Goal: Information Seeking & Learning: Understand process/instructions

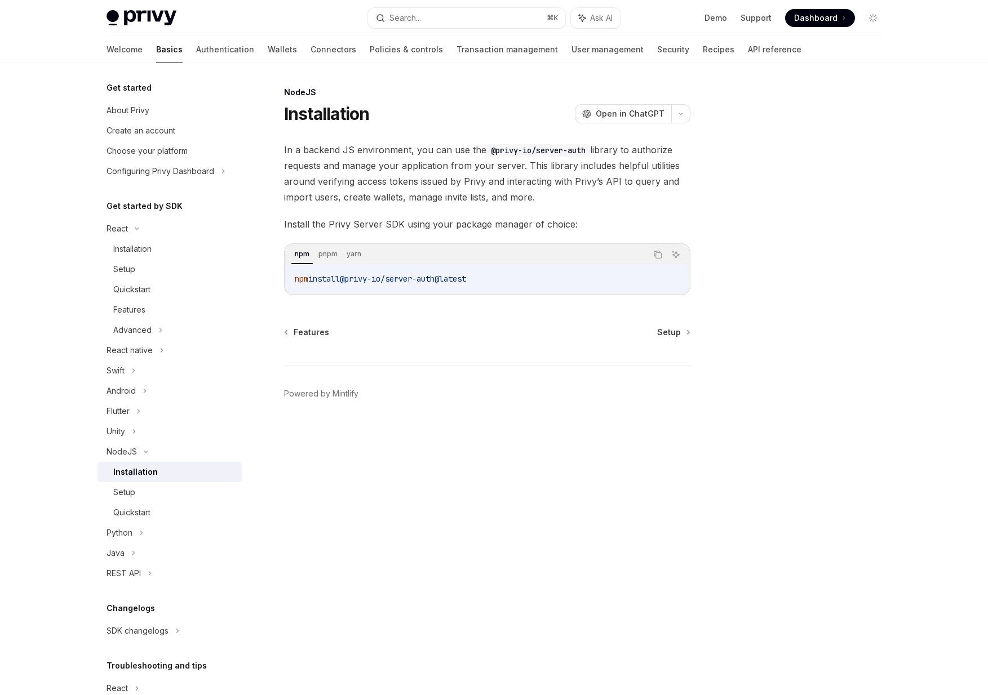
scroll to position [6, 0]
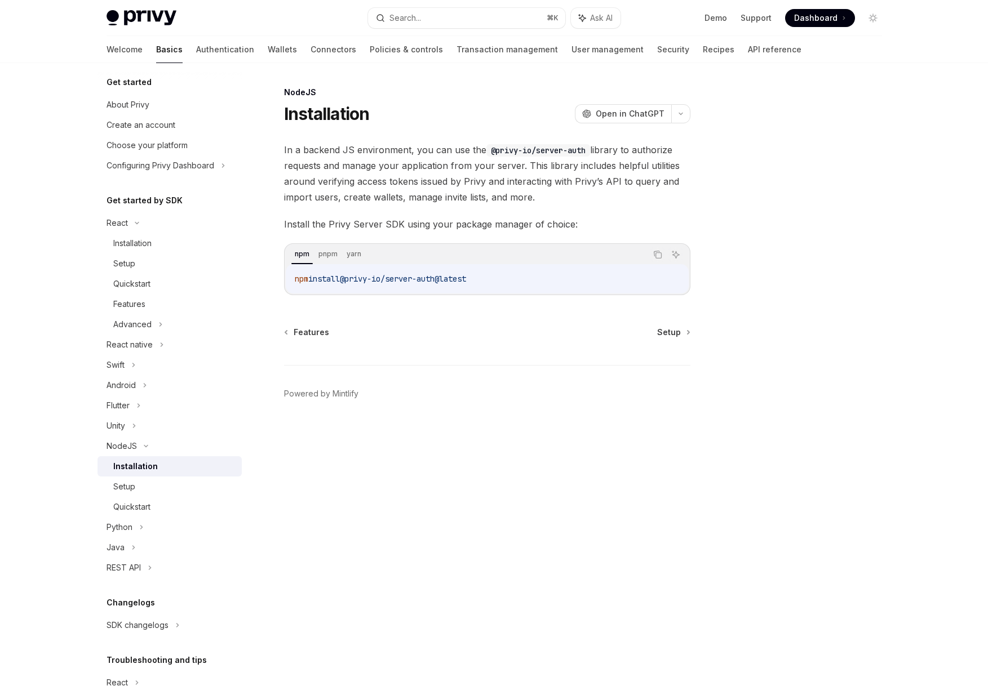
click at [414, 352] on div "Features Setup Powered by [PERSON_NAME]" at bounding box center [487, 395] width 406 height 136
click at [161, 490] on div "Setup" at bounding box center [174, 487] width 122 height 14
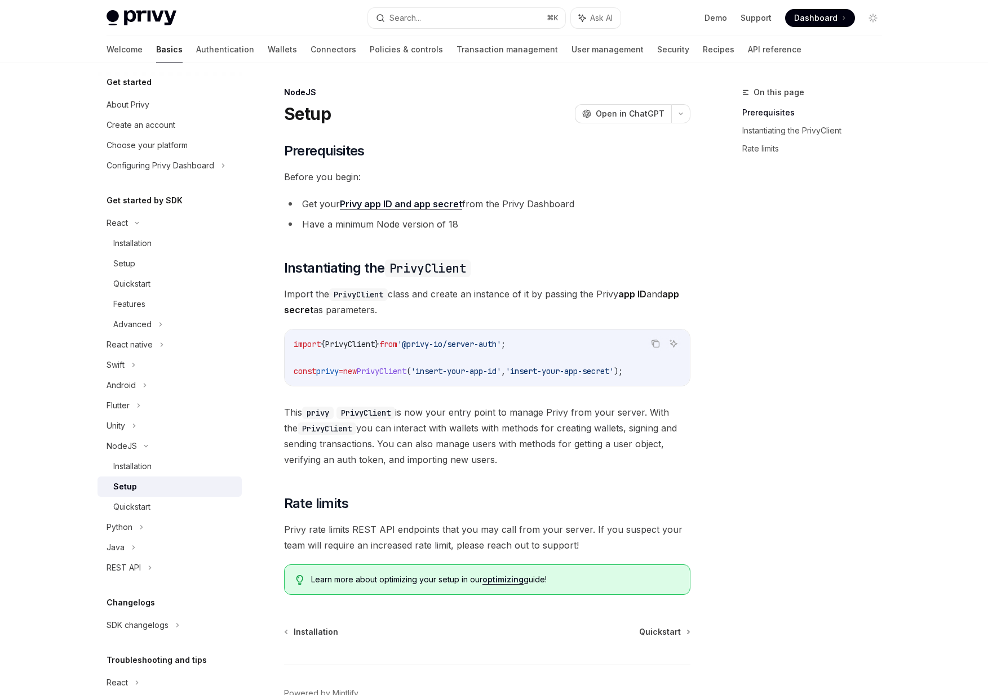
click at [463, 393] on div "​ Prerequisites Before you begin: Get your Privy app ID and app secret from the…" at bounding box center [487, 368] width 406 height 453
click at [161, 508] on div "Quickstart" at bounding box center [174, 507] width 122 height 14
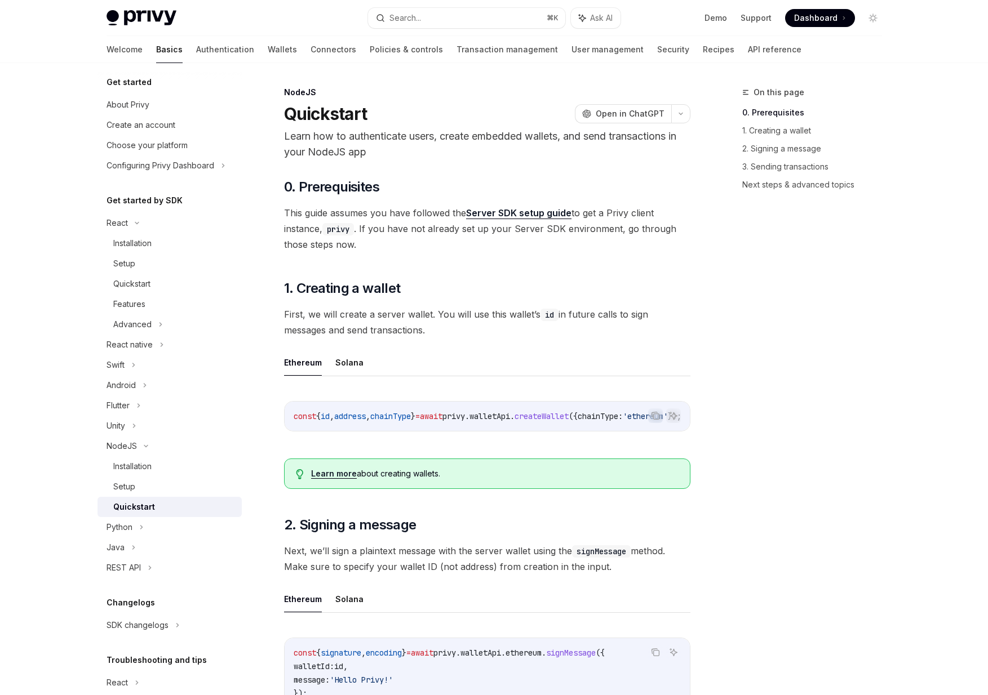
click at [508, 367] on ul "Ethereum Solana" at bounding box center [487, 362] width 406 height 27
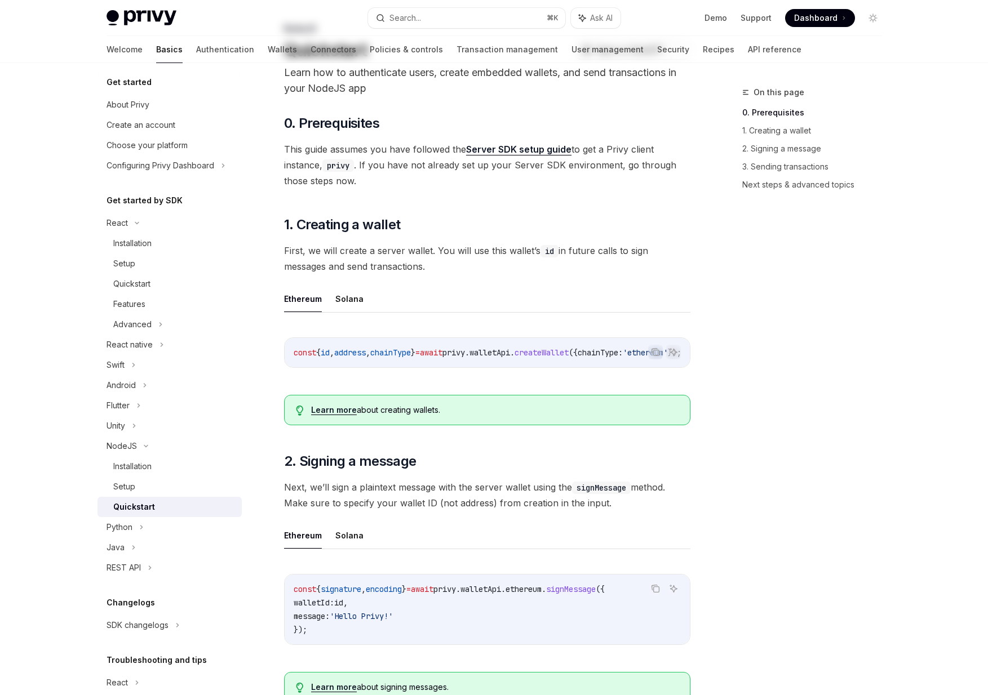
scroll to position [66, 0]
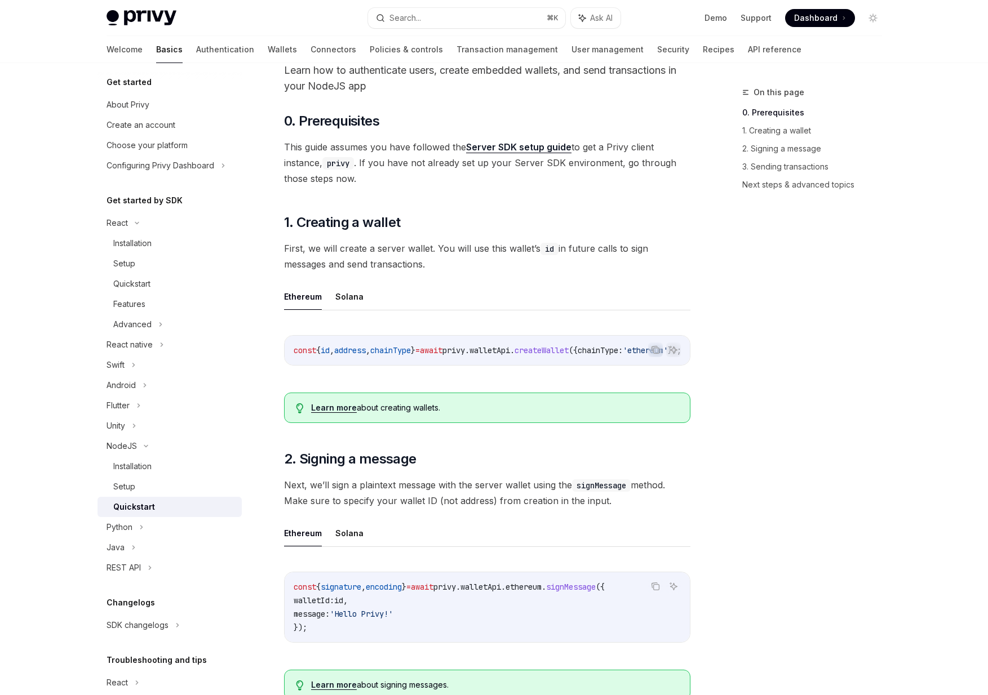
click at [149, 473] on div "Installation" at bounding box center [132, 467] width 38 height 14
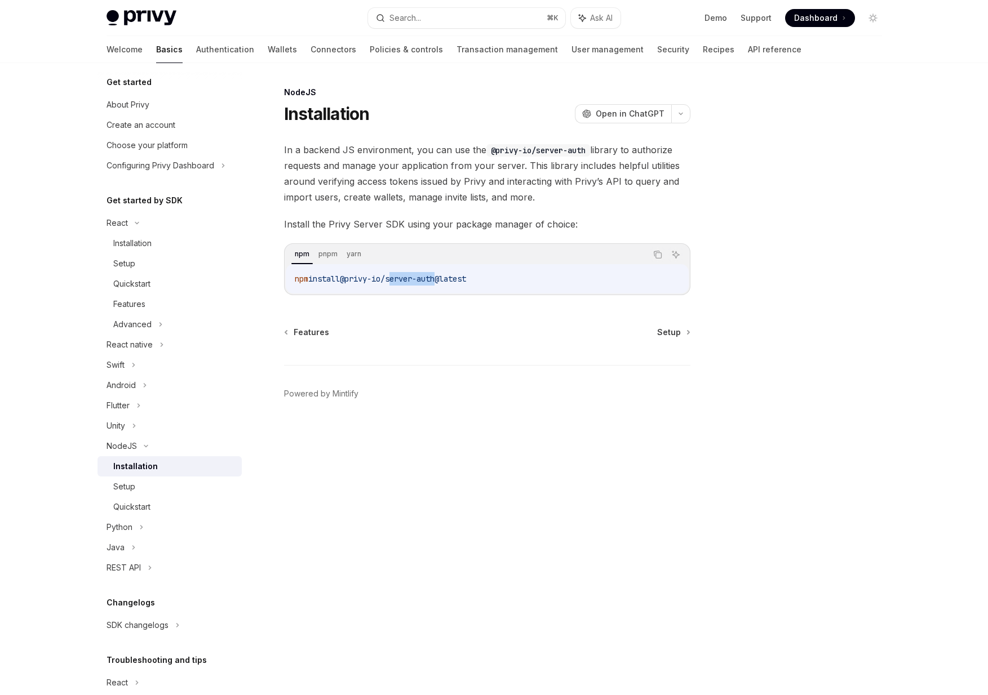
drag, startPoint x: 447, startPoint y: 280, endPoint x: 399, endPoint y: 280, distance: 47.9
click at [399, 280] on span "@privy-io/server-auth@latest" at bounding box center [403, 279] width 126 height 10
drag, startPoint x: 399, startPoint y: 280, endPoint x: 477, endPoint y: 280, distance: 77.8
click at [466, 280] on span "@privy-io/server-auth@latest" at bounding box center [403, 279] width 126 height 10
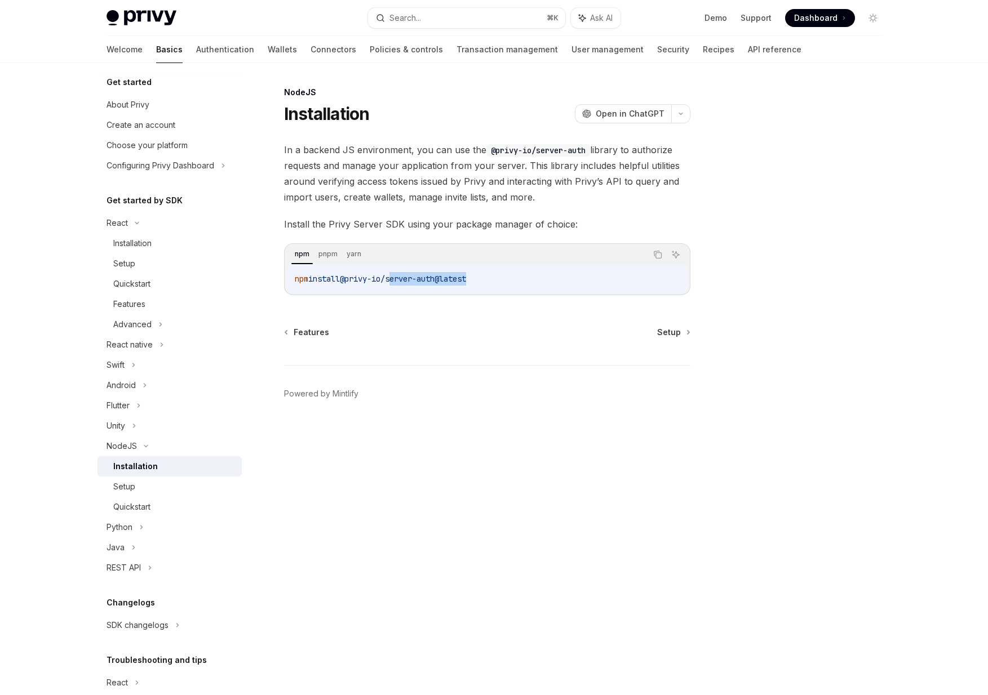
click at [466, 280] on span "@privy-io/server-auth@latest" at bounding box center [403, 279] width 126 height 10
drag, startPoint x: 351, startPoint y: 279, endPoint x: 611, endPoint y: 279, distance: 259.8
click at [611, 279] on code "npm install @privy-io/server-auth@latest" at bounding box center [487, 279] width 385 height 14
copy span "@privy-io/server-auth@latest"
click at [405, 305] on div "NodeJS Installation OpenAI Open in ChatGPT OpenAI Open in ChatGPT In a backend …" at bounding box center [381, 391] width 622 height 610
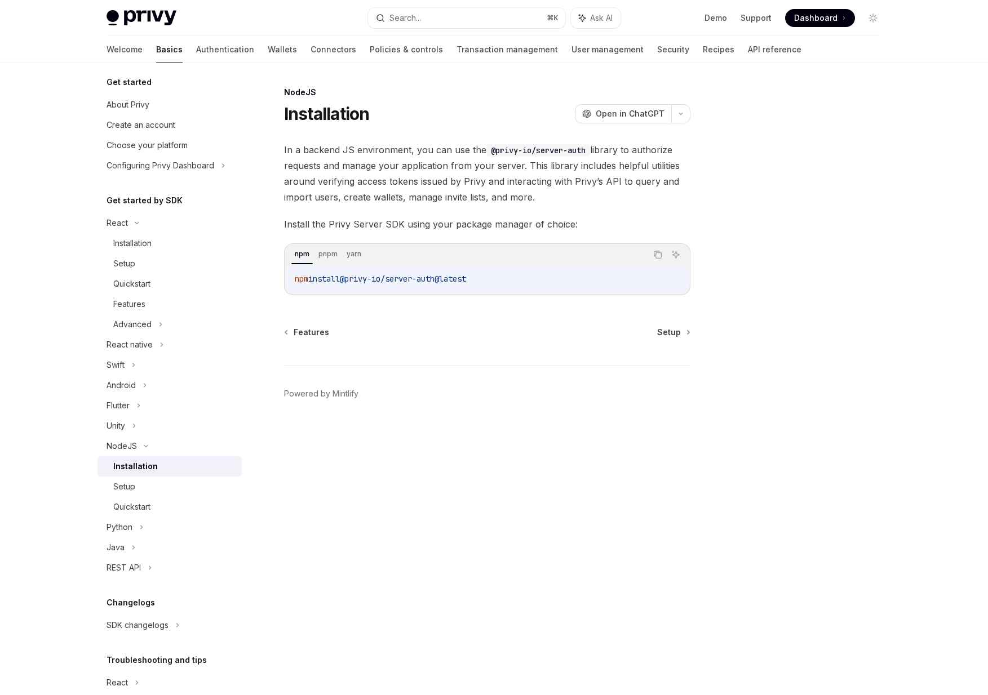
click at [354, 278] on span "@privy-io/server-auth@latest" at bounding box center [403, 279] width 126 height 10
click at [372, 303] on div "NodeJS Installation OpenAI Open in ChatGPT OpenAI Open in ChatGPT In a backend …" at bounding box center [381, 391] width 622 height 610
click at [385, 275] on span "@privy-io/server-auth@latest" at bounding box center [403, 279] width 126 height 10
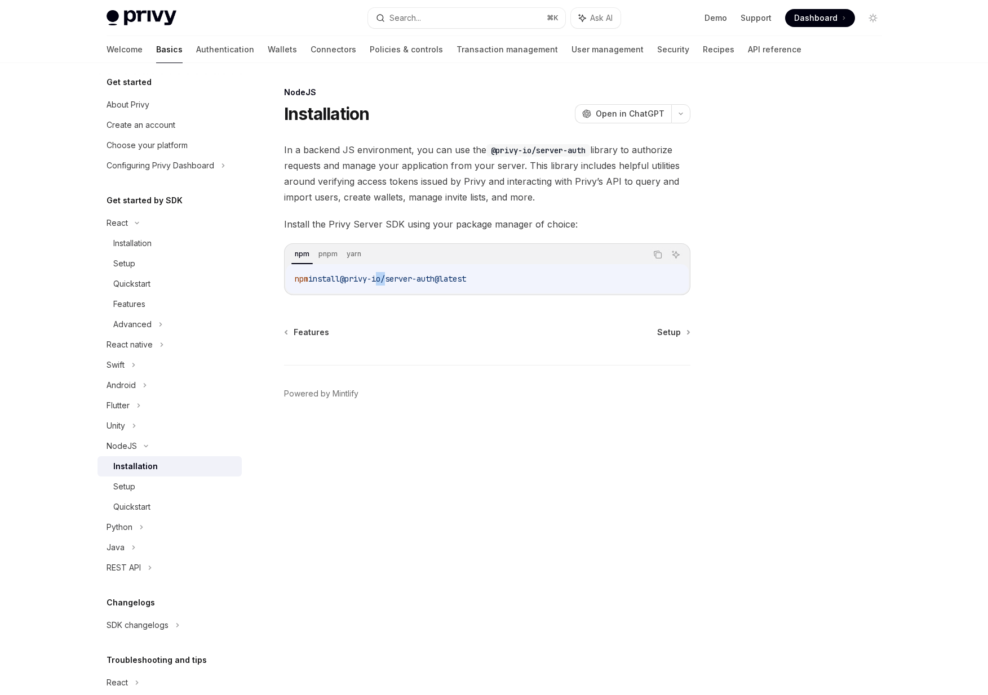
click at [385, 275] on span "@privy-io/server-auth@latest" at bounding box center [403, 279] width 126 height 10
click at [388, 299] on div "NodeJS Installation OpenAI Open in ChatGPT OpenAI Open in ChatGPT In a backend …" at bounding box center [381, 391] width 622 height 610
click at [141, 507] on div "Quickstart" at bounding box center [131, 507] width 37 height 14
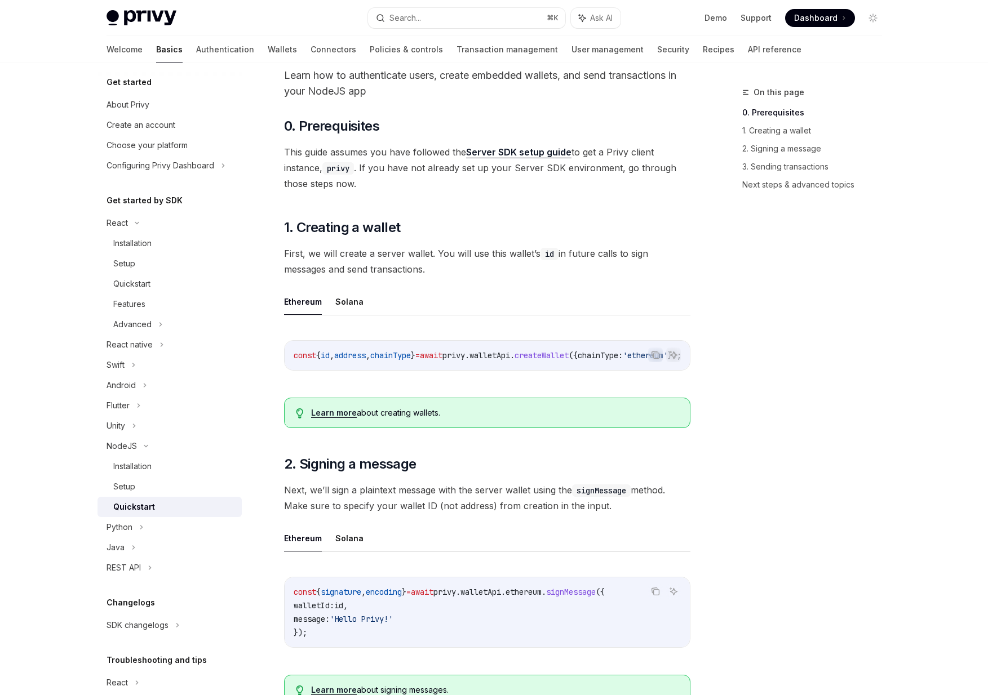
scroll to position [61, 0]
click at [758, 182] on link "Next steps & advanced topics" at bounding box center [816, 185] width 149 height 18
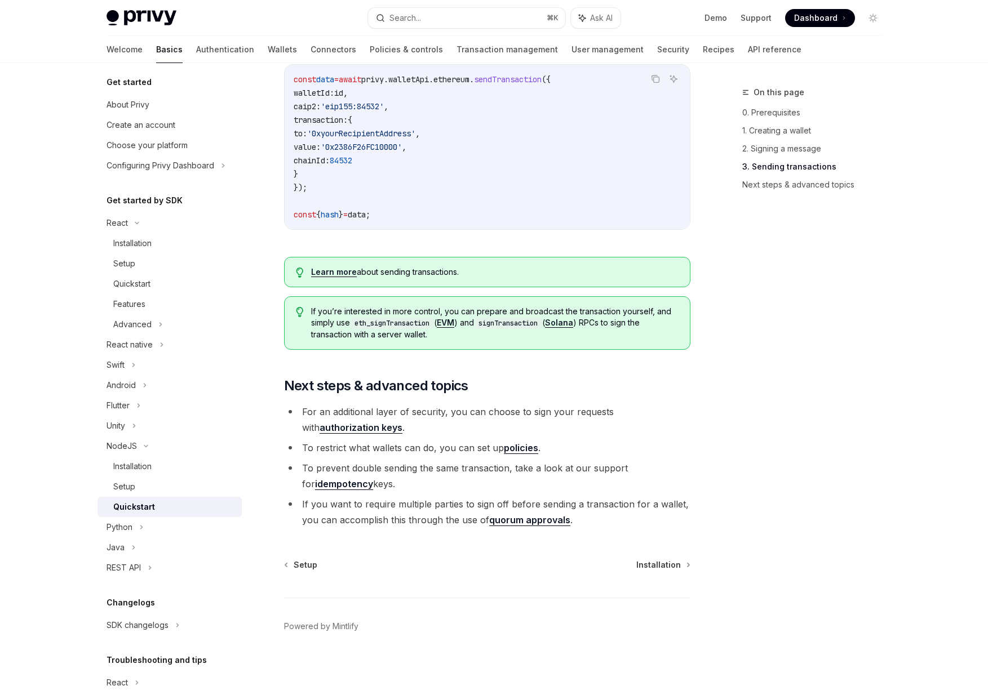
scroll to position [993, 0]
click at [414, 423] on li "For an additional layer of security, you can choose to sign your requests with …" at bounding box center [487, 420] width 406 height 32
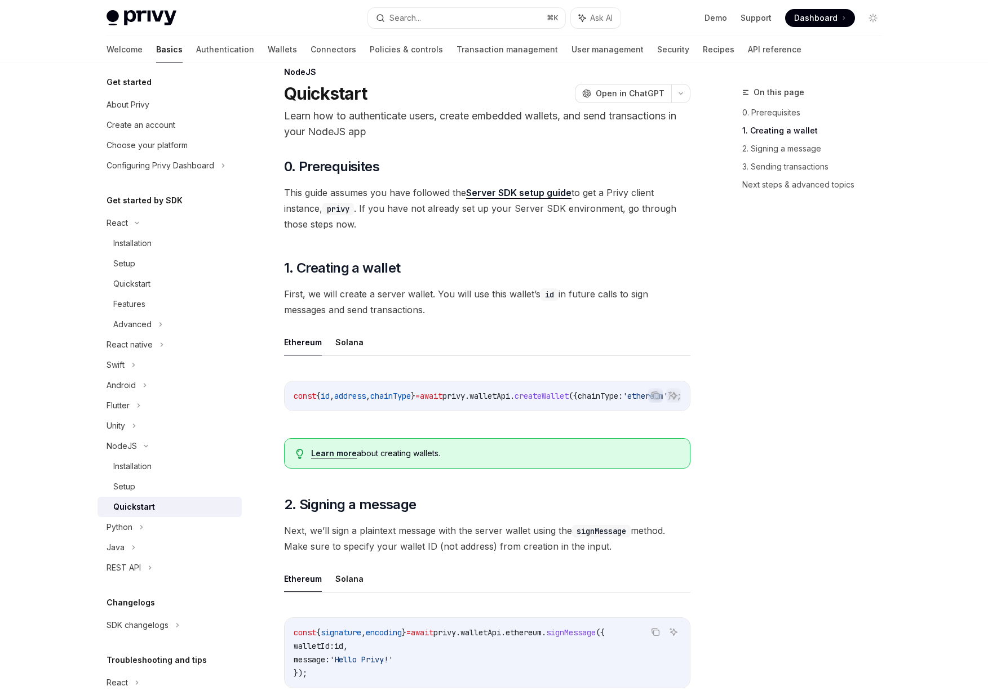
scroll to position [0, 0]
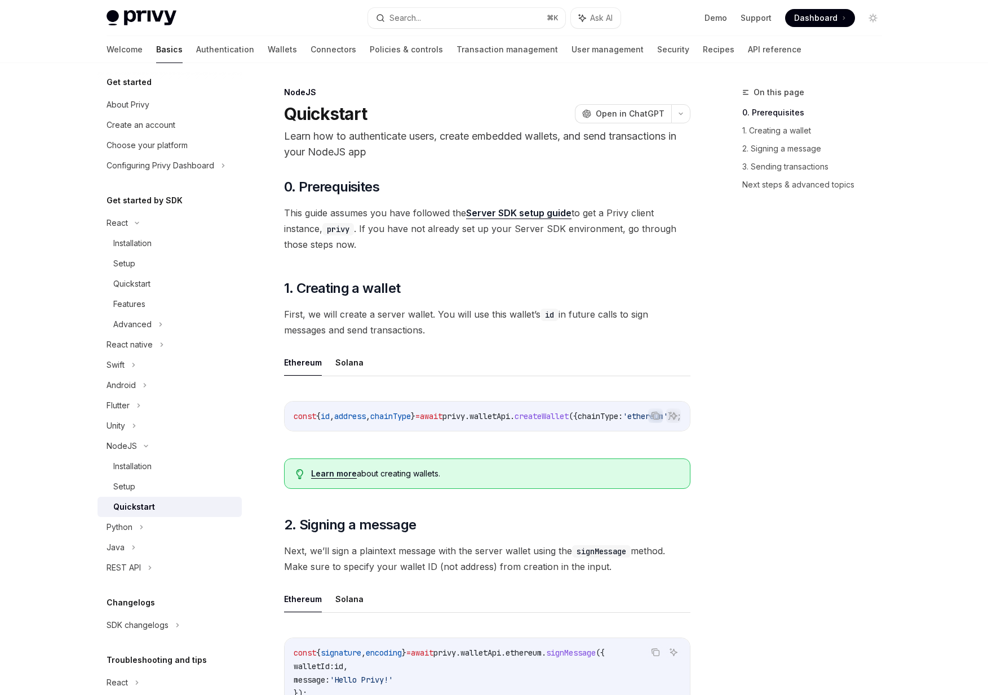
click at [512, 212] on link "Server SDK setup guide" at bounding box center [518, 213] width 105 height 12
type textarea "*"
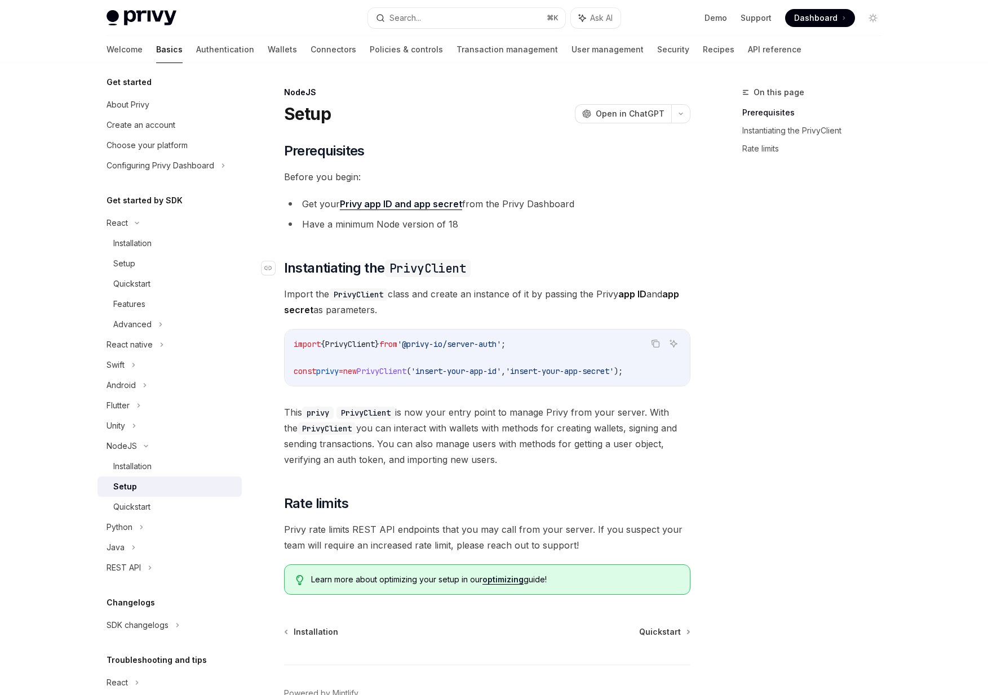
scroll to position [7, 0]
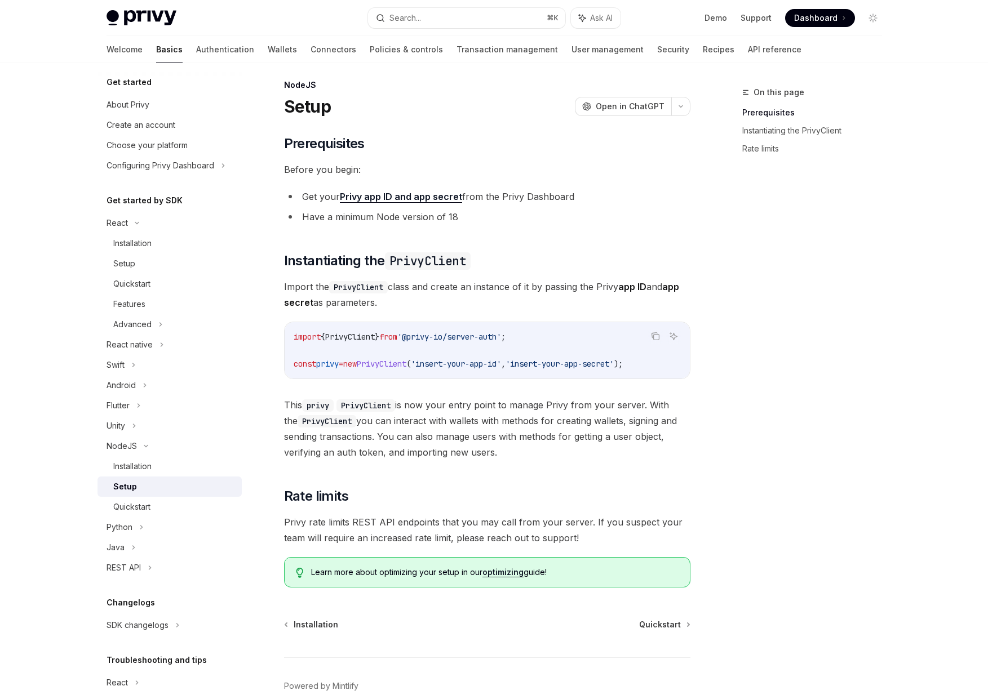
click at [400, 363] on span "PrivyClient" at bounding box center [382, 364] width 50 height 10
copy div "const privy = new PrivyClient ( 'insert-your-app-id' , 'insert-your-app-secret'…"
click at [478, 359] on span "'insert-your-app-id'" at bounding box center [456, 364] width 90 height 10
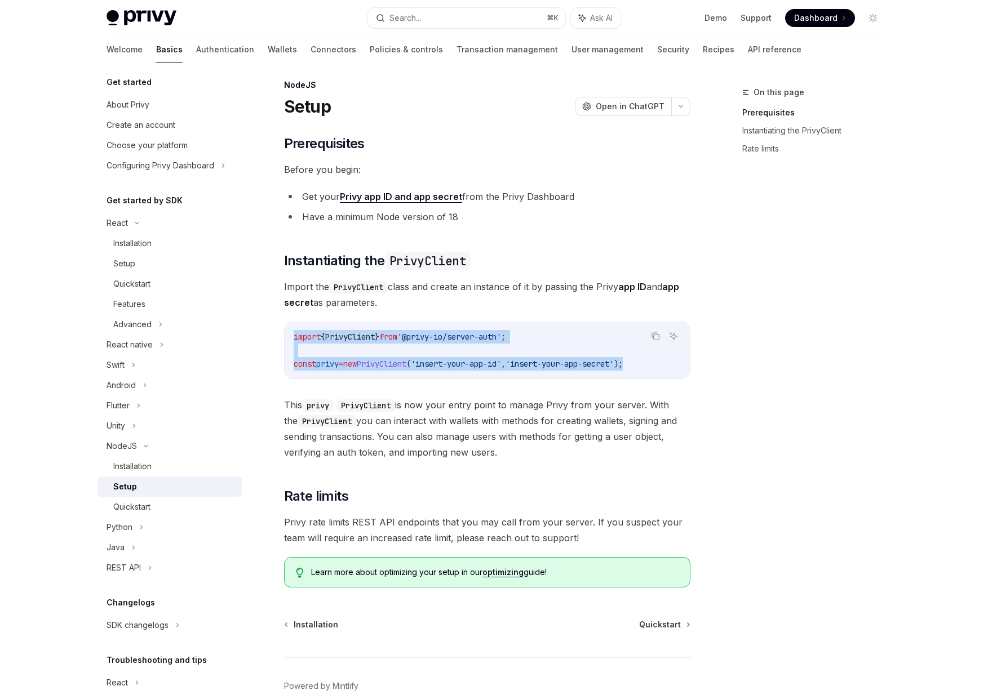
drag, startPoint x: 668, startPoint y: 364, endPoint x: 276, endPoint y: 338, distance: 393.7
click at [276, 338] on div "NodeJS Setup OpenAI Open in ChatGPT OpenAI Open in ChatGPT ​ Prerequisites Befo…" at bounding box center [381, 416] width 622 height 677
copy code "import { PrivyClient } from '@privy-io/server-auth' ; const privy = new PrivyCl…"
click at [826, 16] on span "Dashboard" at bounding box center [815, 17] width 43 height 11
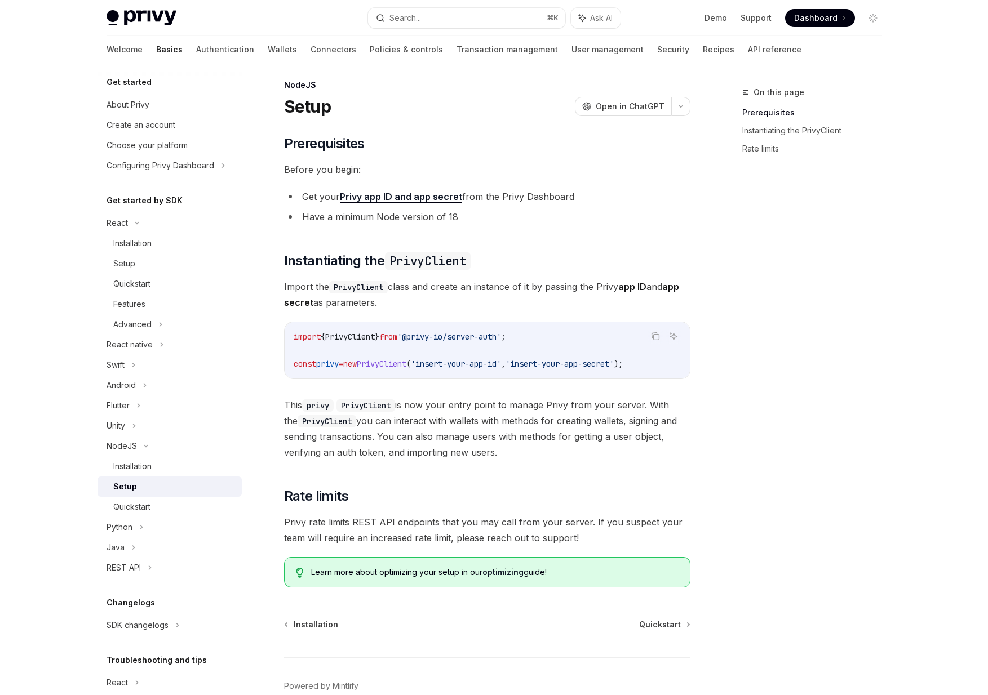
click at [398, 474] on div "​ Prerequisites Before you begin: Get your Privy app ID and app secret from the…" at bounding box center [487, 361] width 406 height 453
click at [392, 493] on h2 "​ Rate limits" at bounding box center [487, 496] width 406 height 18
click at [395, 473] on div "​ Prerequisites Before you begin: Get your Privy app ID and app secret from the…" at bounding box center [487, 361] width 406 height 453
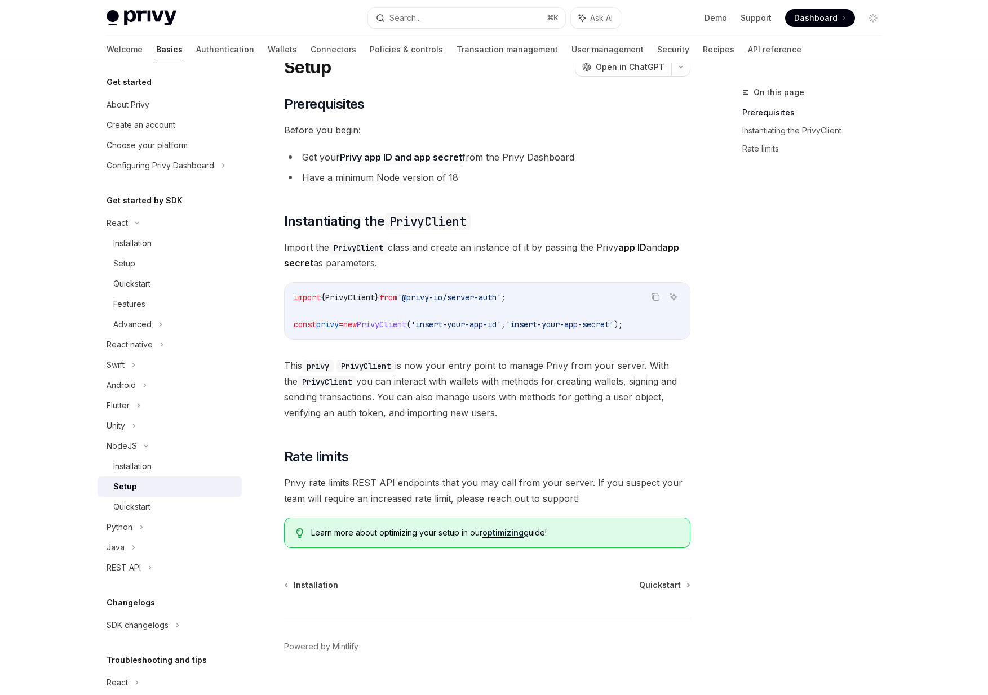
scroll to position [61, 0]
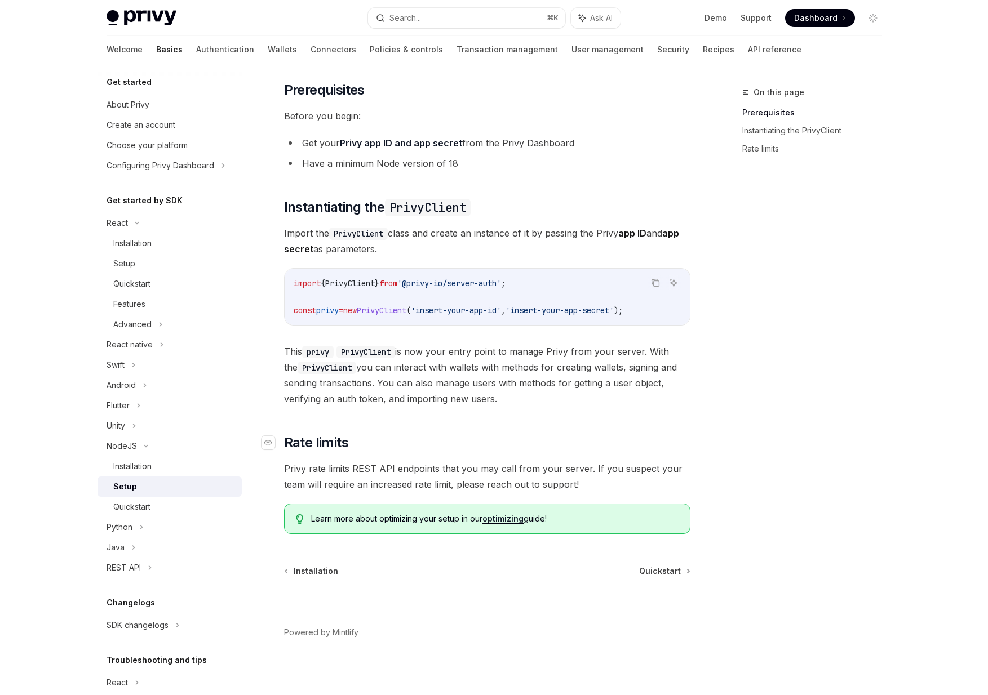
click at [380, 437] on h2 "​ Rate limits" at bounding box center [487, 443] width 406 height 18
click at [379, 418] on div "​ Prerequisites Before you begin: Get your Privy app ID and app secret from the…" at bounding box center [487, 307] width 406 height 453
